Goal: Information Seeking & Learning: Understand process/instructions

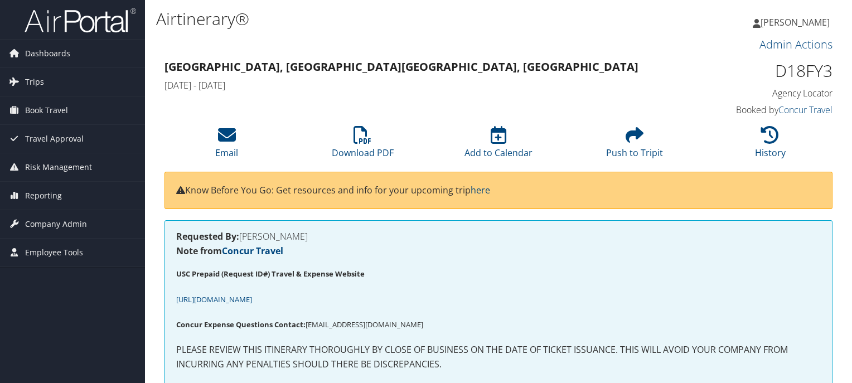
scroll to position [1542, 0]
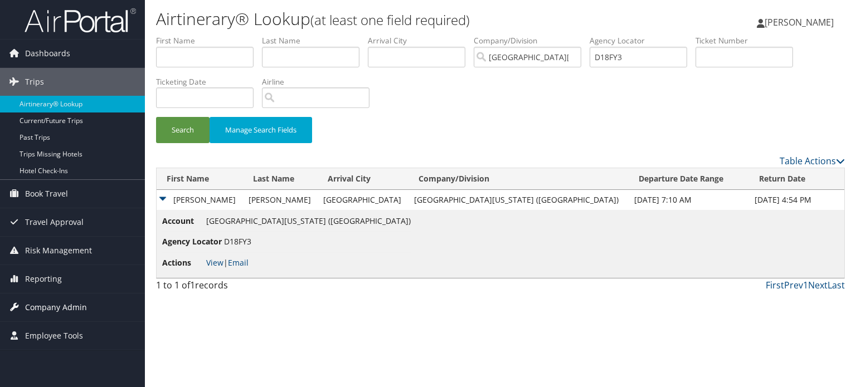
click at [60, 307] on span "Company Admin" at bounding box center [56, 308] width 62 height 28
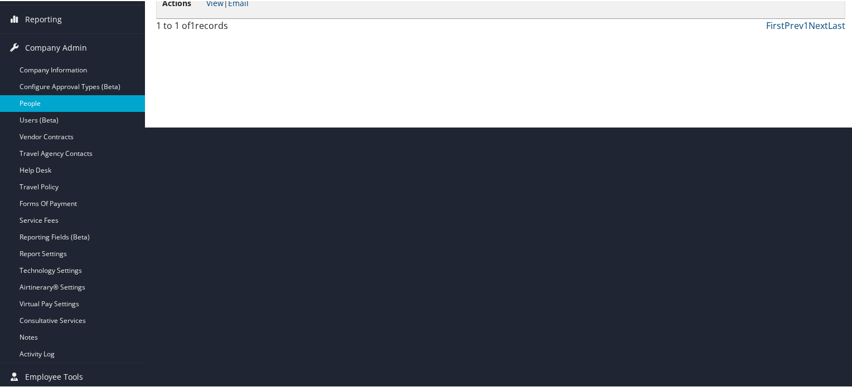
scroll to position [263, 0]
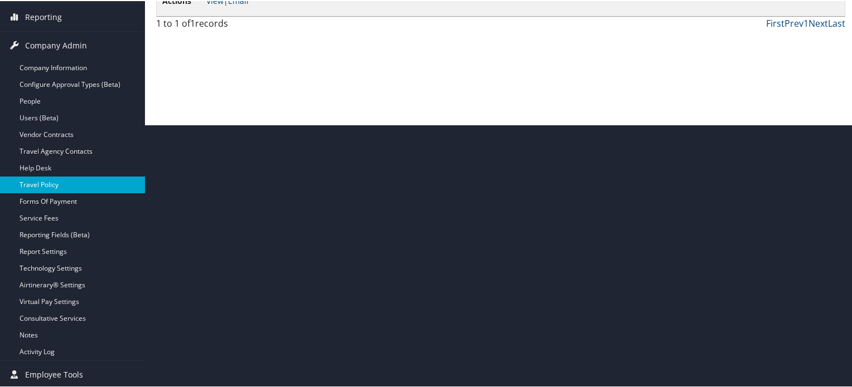
click at [51, 178] on link "Travel Policy" at bounding box center [72, 184] width 145 height 17
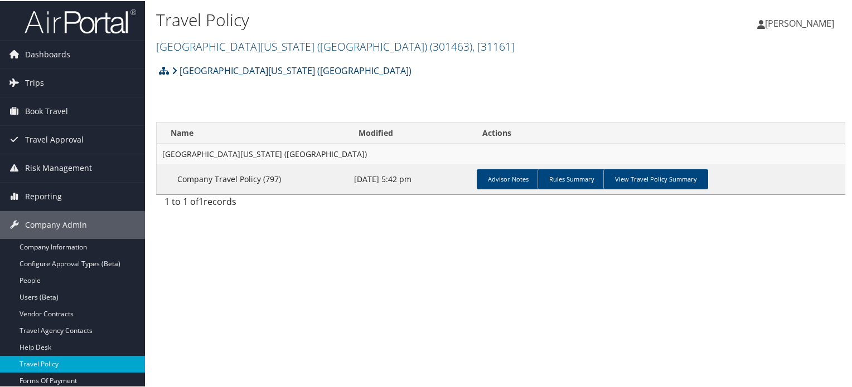
click at [293, 69] on link "[GEOGRAPHIC_DATA][US_STATE] ([GEOGRAPHIC_DATA])" at bounding box center [292, 70] width 240 height 22
click at [430, 44] on span "( 301463 )" at bounding box center [451, 45] width 42 height 15
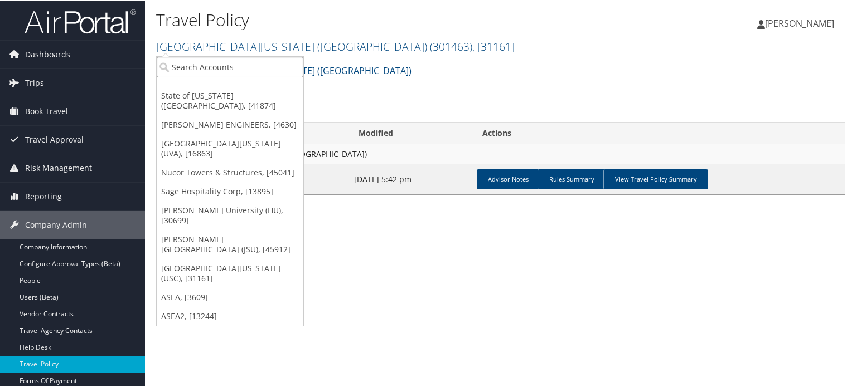
click at [263, 57] on input "search" at bounding box center [230, 66] width 147 height 21
type input "US SKI"
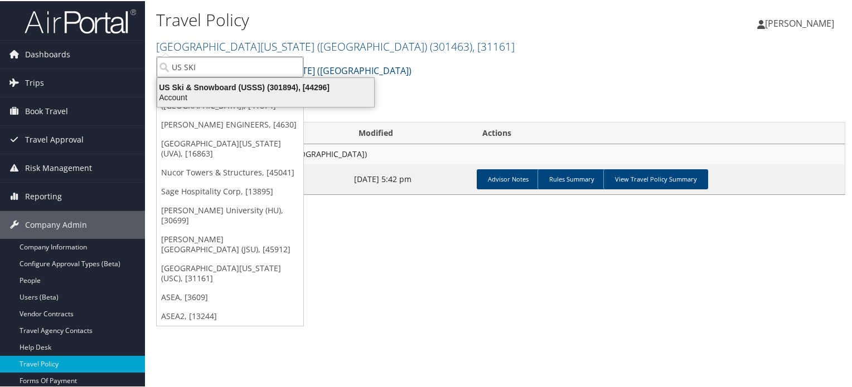
click at [270, 89] on div "US Ski & Snowboard (USSS) (301894), [44296]" at bounding box center [266, 86] width 230 height 10
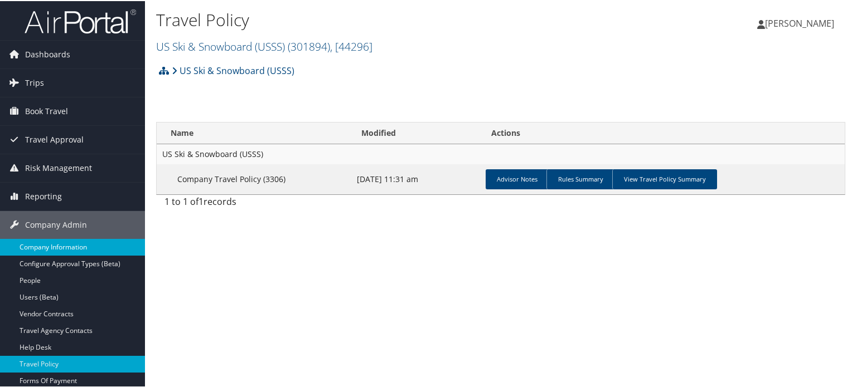
click at [65, 246] on link "Company Information" at bounding box center [72, 246] width 145 height 17
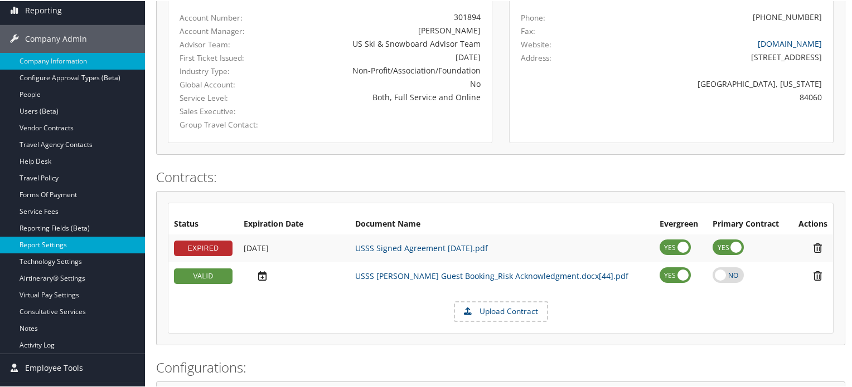
scroll to position [167, 0]
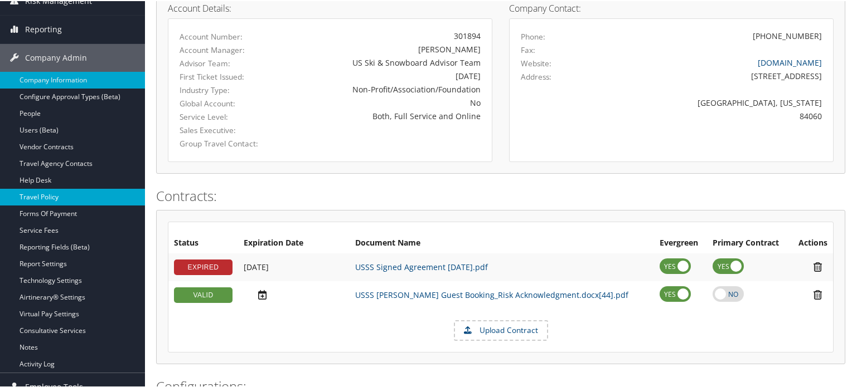
click at [49, 196] on link "Travel Policy" at bounding box center [72, 196] width 145 height 17
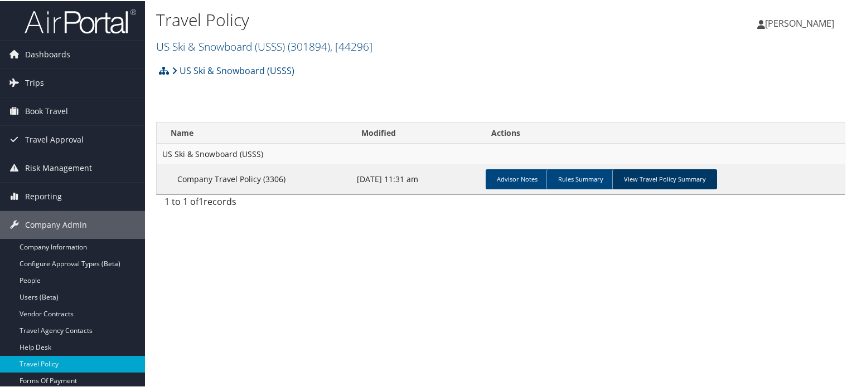
click at [669, 180] on link "View Travel Policy Summary" at bounding box center [664, 178] width 105 height 20
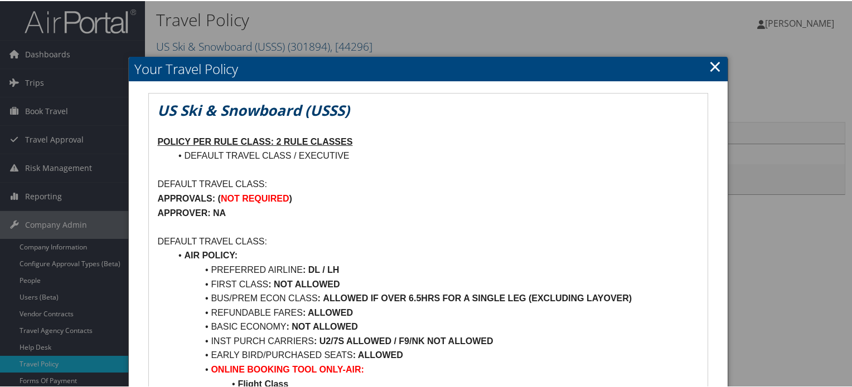
scroll to position [111, 0]
